Goal: Transaction & Acquisition: Purchase product/service

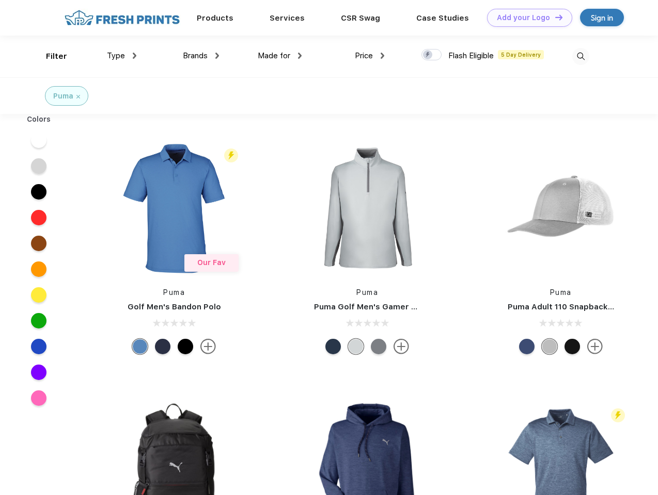
click at [525, 18] on link "Add your Logo Design Tool" at bounding box center [529, 18] width 85 height 18
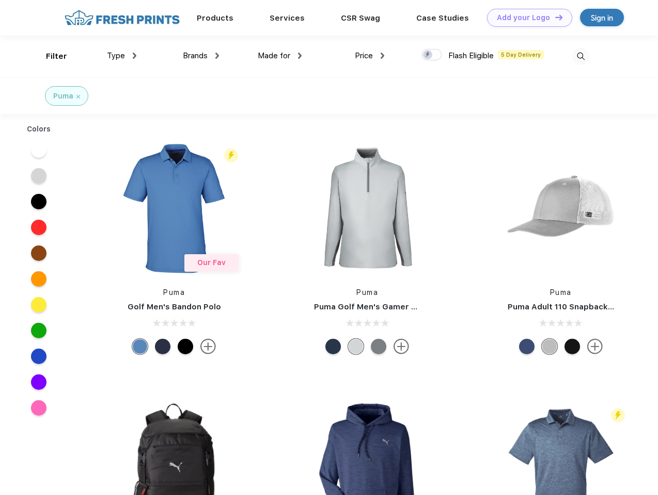
click at [0, 0] on div "Design Tool" at bounding box center [0, 0] width 0 height 0
click at [554, 17] on link "Add your Logo Design Tool" at bounding box center [529, 18] width 85 height 18
click at [50, 56] on div "Filter" at bounding box center [56, 57] width 21 height 12
click at [122, 56] on span "Type" at bounding box center [116, 55] width 18 height 9
click at [201, 56] on span "Brands" at bounding box center [195, 55] width 25 height 9
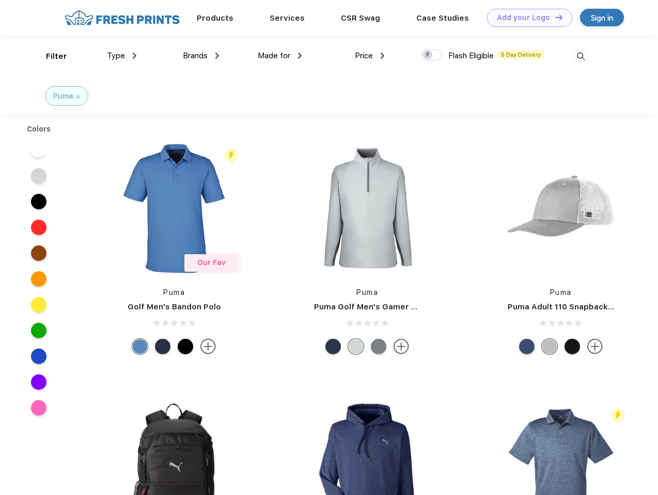
click at [280, 56] on span "Made for" at bounding box center [274, 55] width 33 height 9
click at [370, 56] on span "Price" at bounding box center [364, 55] width 18 height 9
click at [431, 55] on div at bounding box center [431, 54] width 20 height 11
click at [428, 55] on input "checkbox" at bounding box center [424, 52] width 7 height 7
click at [580, 56] on img at bounding box center [580, 56] width 17 height 17
